Goal: Information Seeking & Learning: Learn about a topic

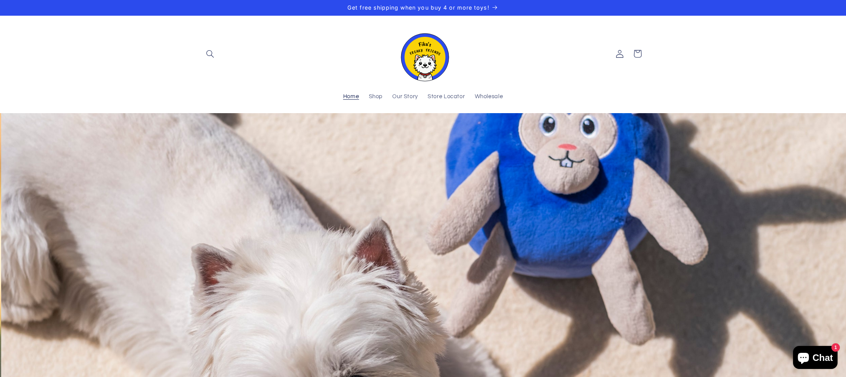
scroll to position [0, 846]
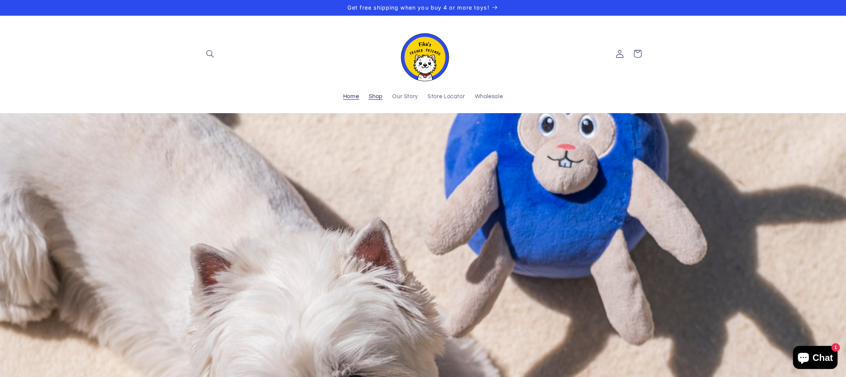
click at [383, 98] on link "Shop" at bounding box center [376, 97] width 24 height 17
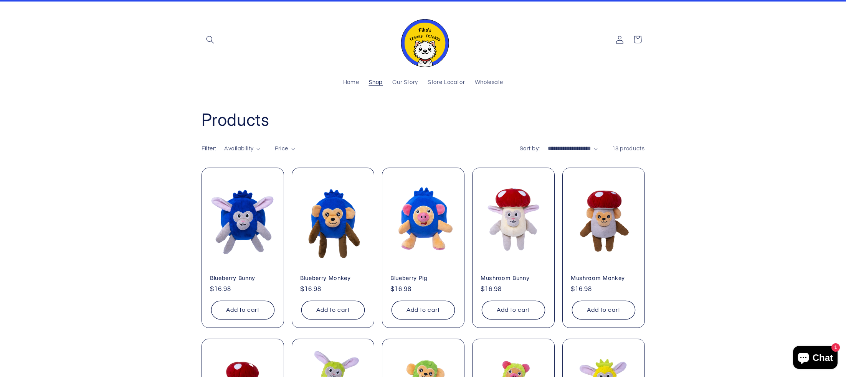
scroll to position [16, 0]
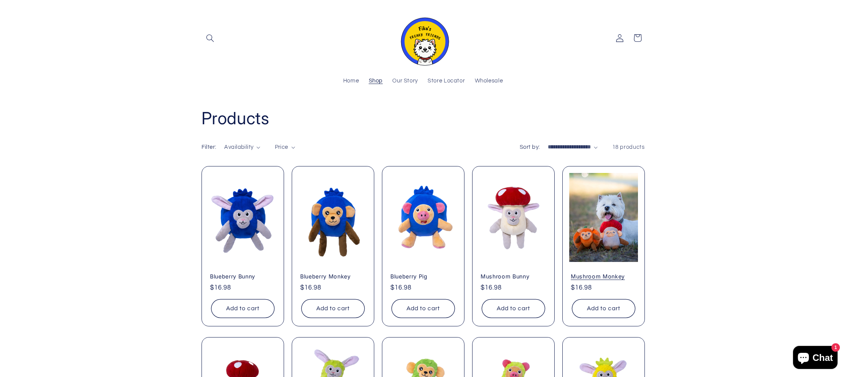
click at [607, 273] on link "Mushroom Monkey" at bounding box center [604, 276] width 66 height 7
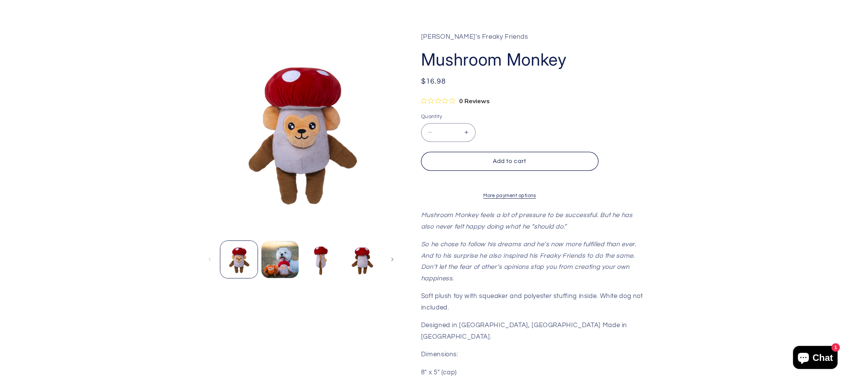
scroll to position [98, 0]
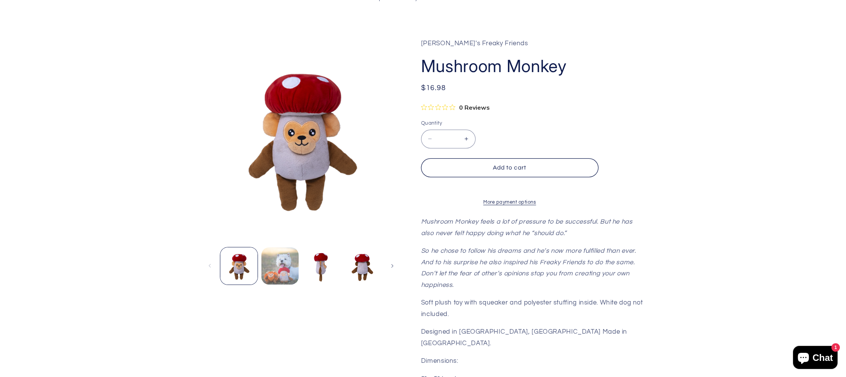
click at [275, 263] on button "Load image 2 in gallery view" at bounding box center [279, 266] width 37 height 37
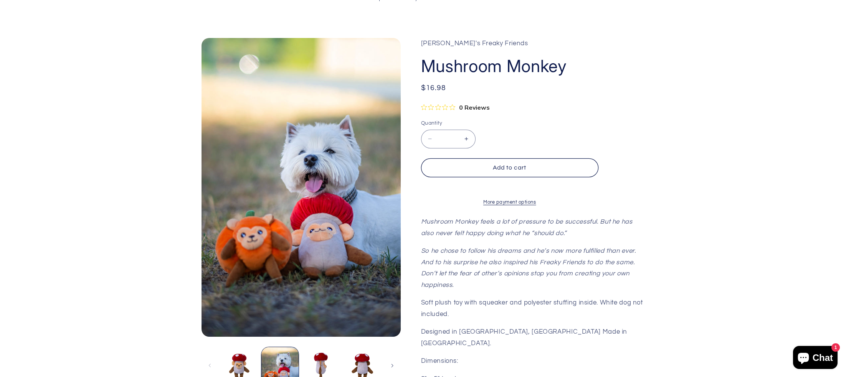
click at [329, 360] on button "Load image 3 in gallery view" at bounding box center [321, 365] width 37 height 37
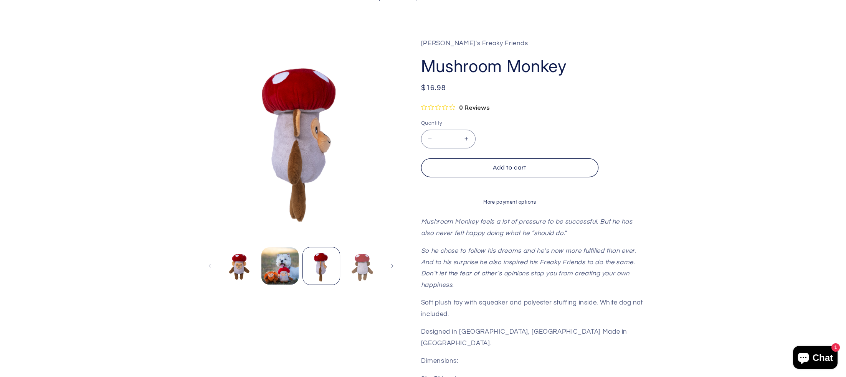
click at [366, 269] on button "Load image 4 in gallery view" at bounding box center [362, 266] width 37 height 37
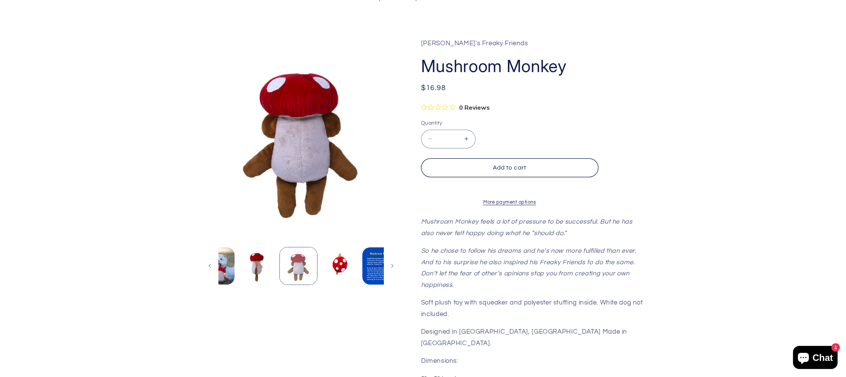
scroll to position [0, 81]
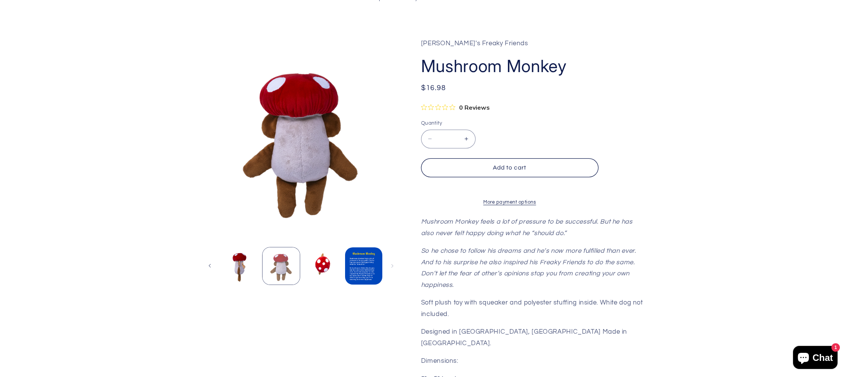
click at [366, 269] on button "Load image 6 in gallery view" at bounding box center [363, 266] width 37 height 37
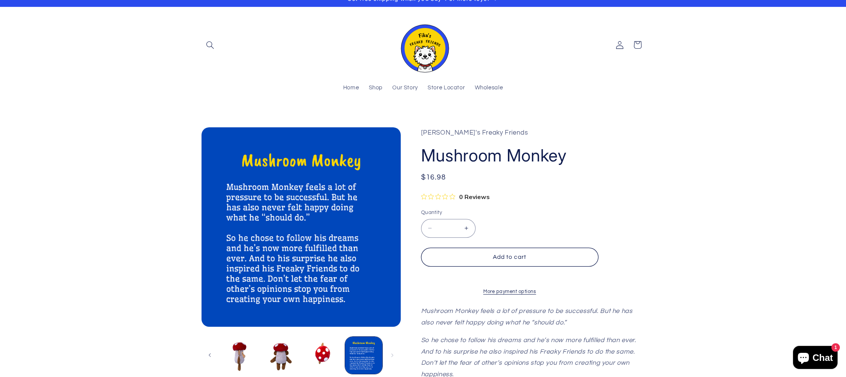
scroll to position [0, 0]
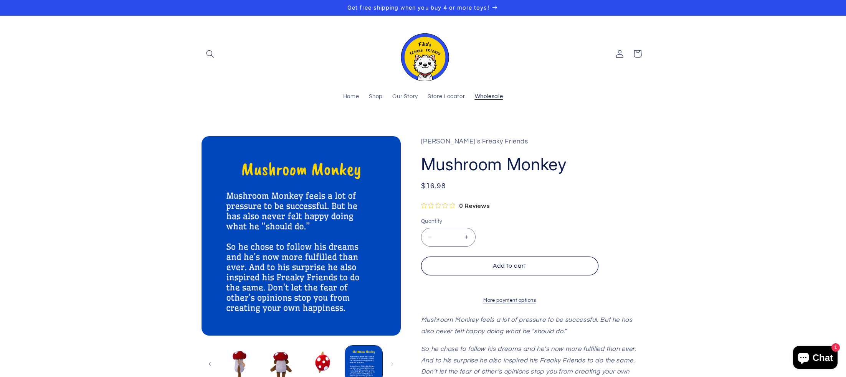
click at [476, 94] on span "Wholesale" at bounding box center [489, 96] width 28 height 7
